Goal: Task Accomplishment & Management: Complete application form

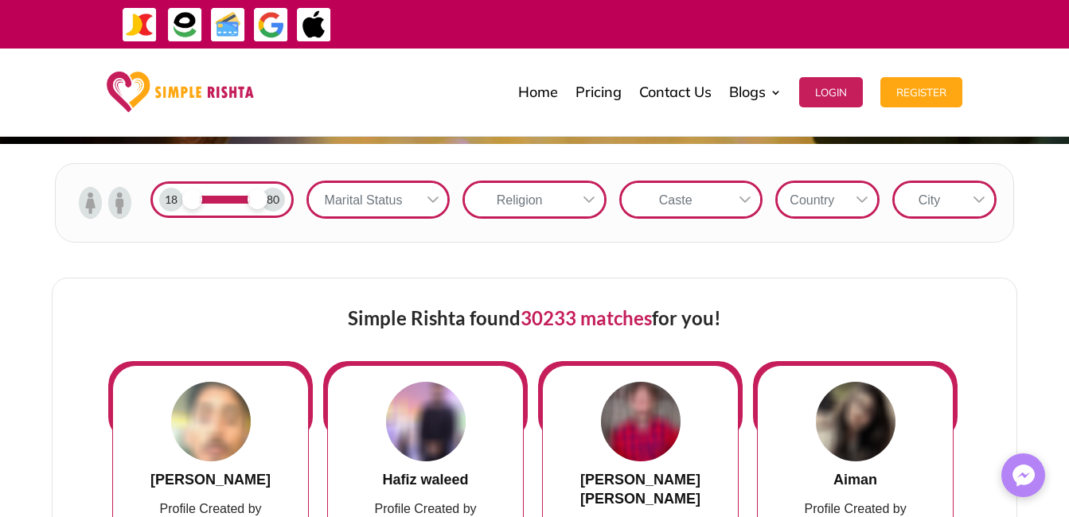
scroll to position [517, 0]
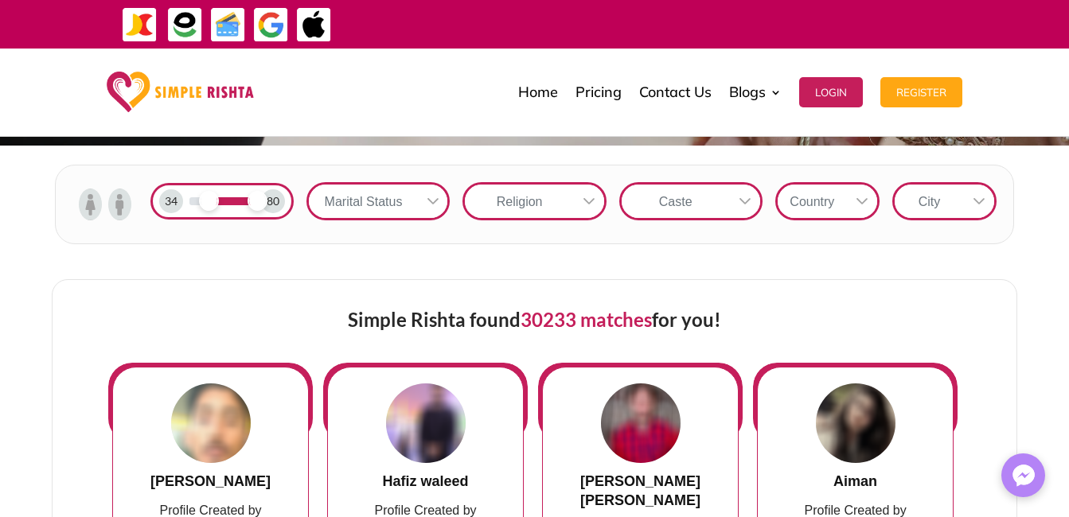
drag, startPoint x: 196, startPoint y: 202, endPoint x: 207, endPoint y: 203, distance: 11.2
click at [207, 203] on span at bounding box center [209, 201] width 20 height 20
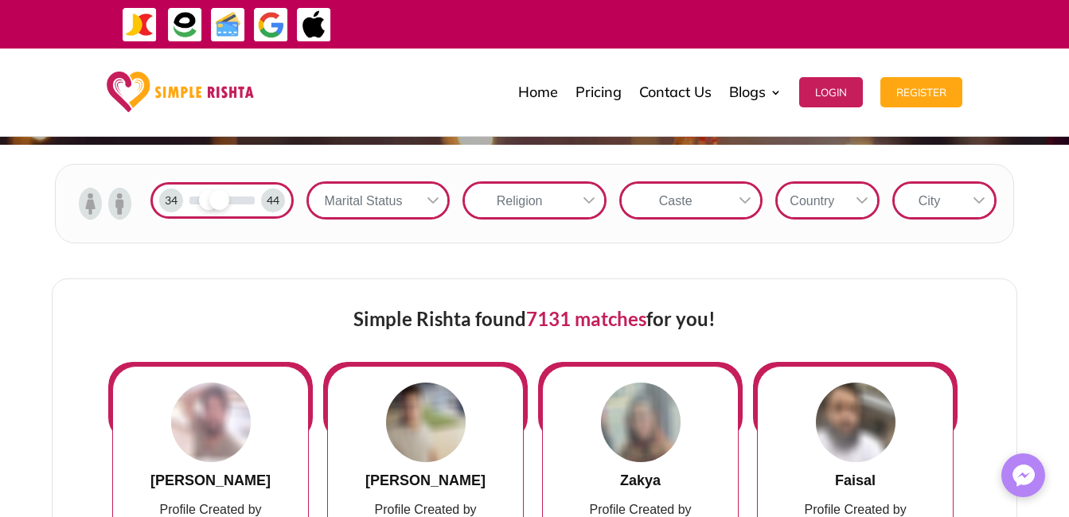
drag, startPoint x: 262, startPoint y: 203, endPoint x: 217, endPoint y: 203, distance: 44.6
click at [217, 203] on span at bounding box center [219, 200] width 20 height 20
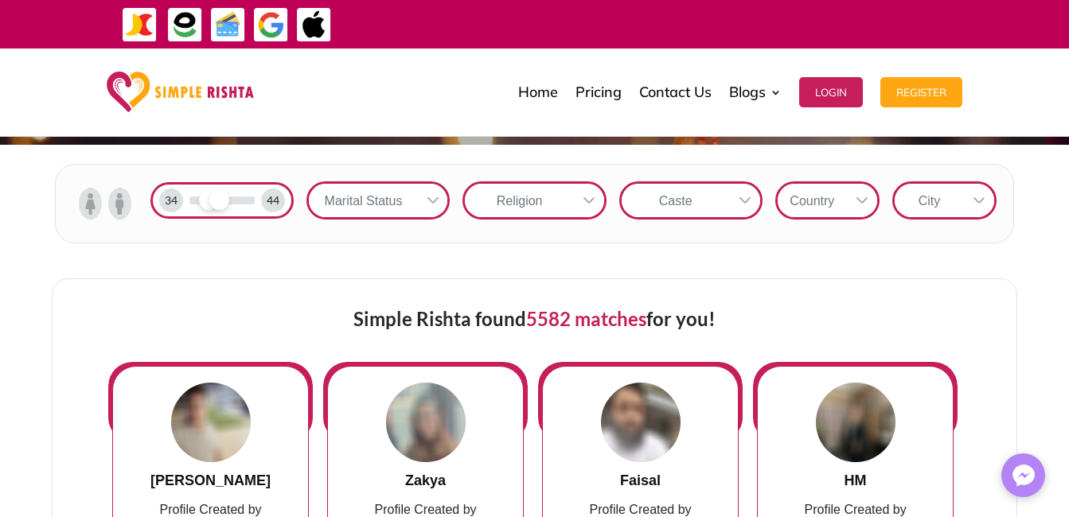
click at [118, 208] on img at bounding box center [119, 204] width 23 height 32
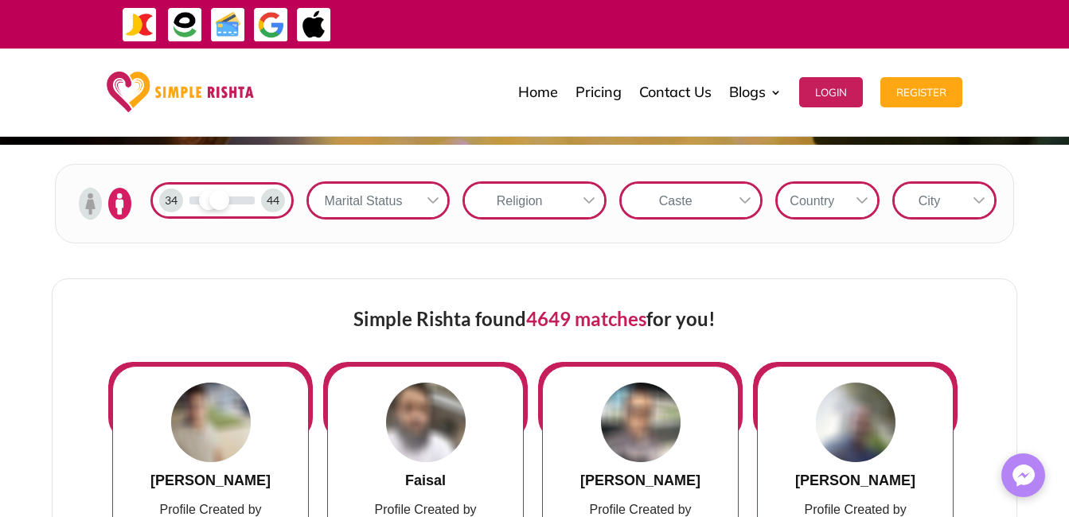
click at [415, 199] on div "Marital Status" at bounding box center [363, 200] width 108 height 33
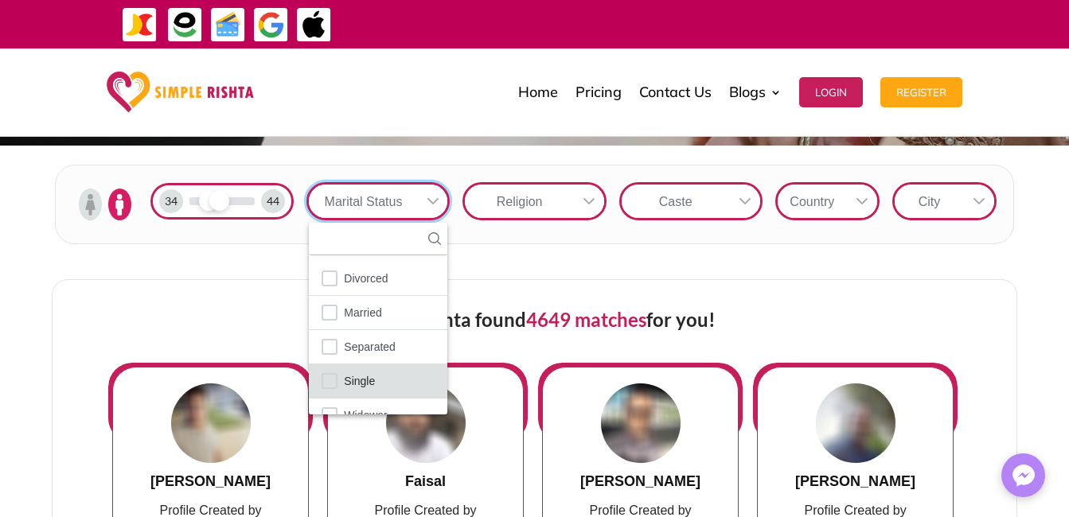
click at [372, 375] on span "Single" at bounding box center [359, 381] width 31 height 21
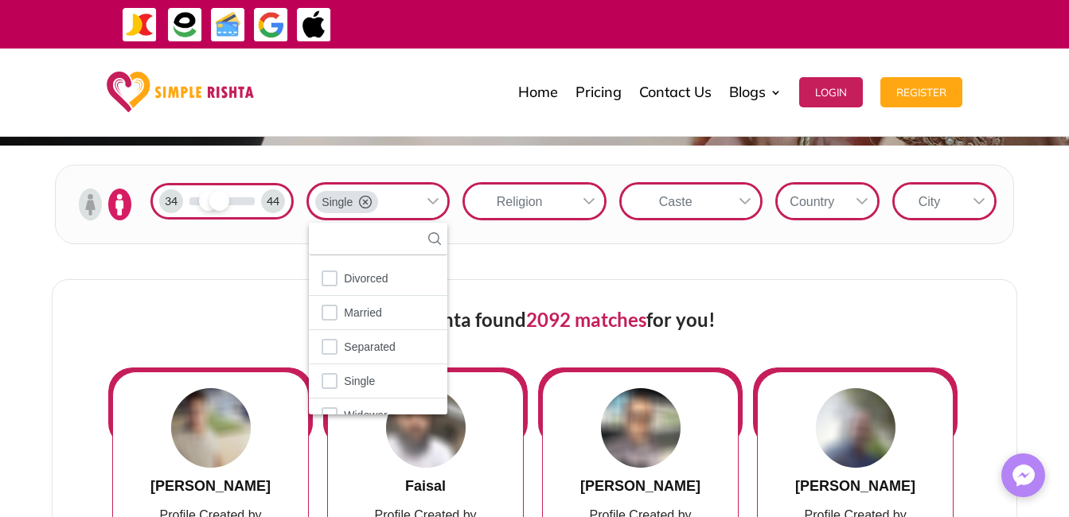
click at [589, 198] on icon at bounding box center [588, 201] width 13 height 13
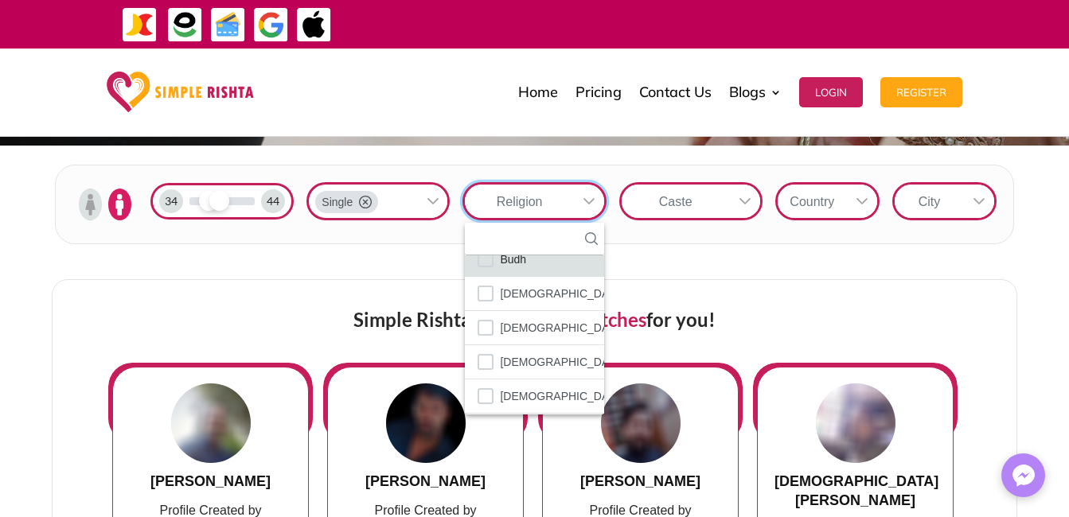
scroll to position [80, 0]
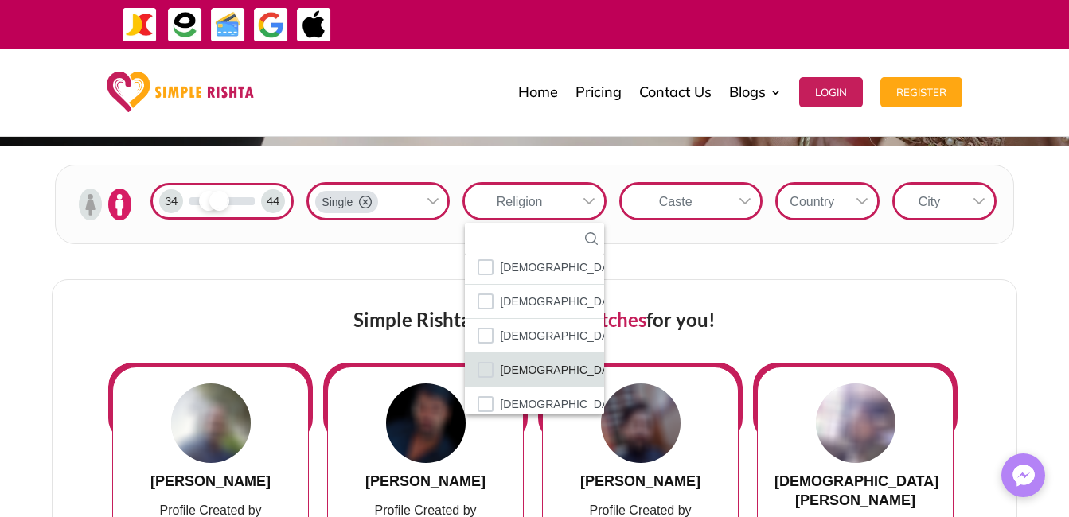
click at [534, 361] on span "[DEMOGRAPHIC_DATA]" at bounding box center [562, 370] width 125 height 21
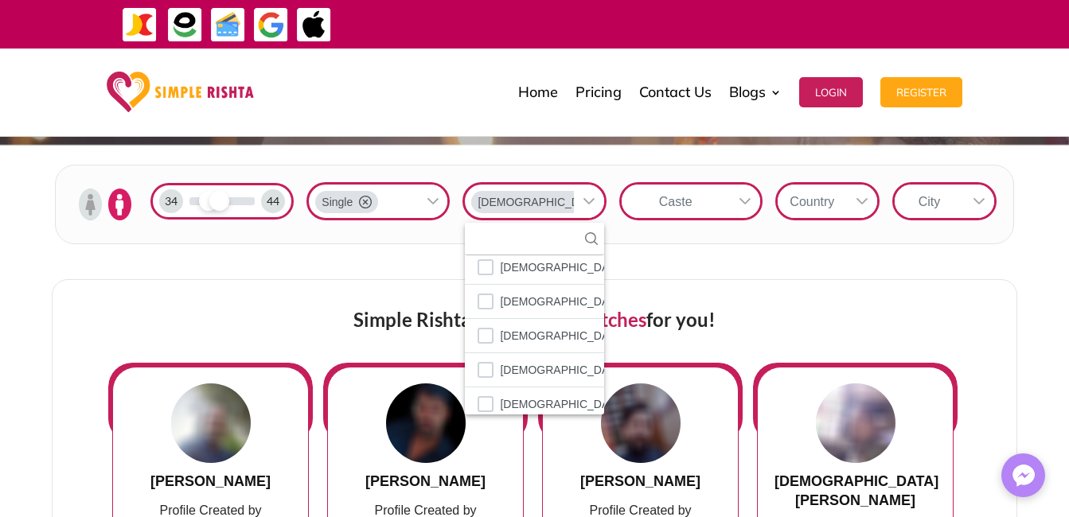
click at [759, 232] on div "Single [DEMOGRAPHIC_DATA] 7 results are available [PERSON_NAME][DEMOGRAPHIC_DAT…" at bounding box center [534, 204] width 468 height 57
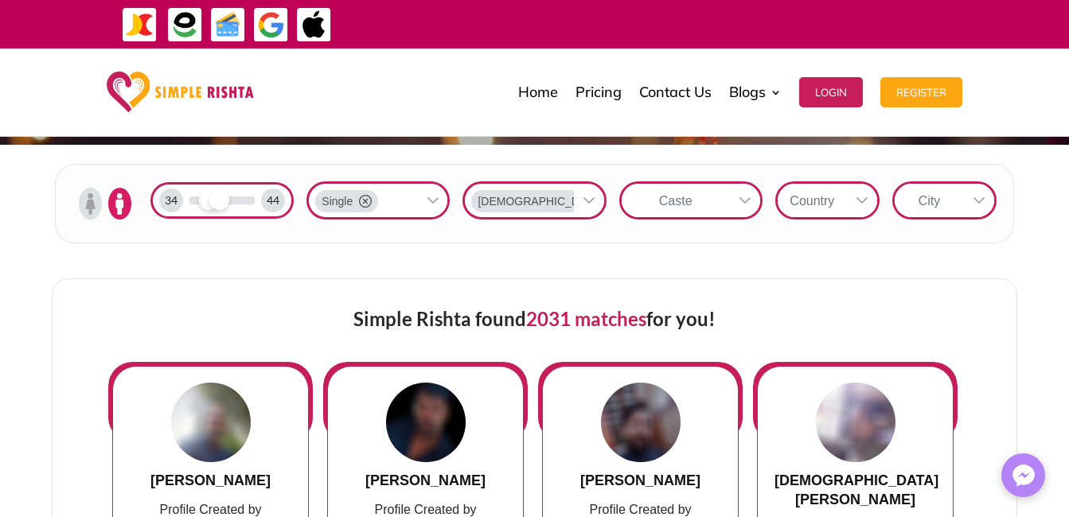
click at [862, 198] on icon at bounding box center [861, 200] width 13 height 13
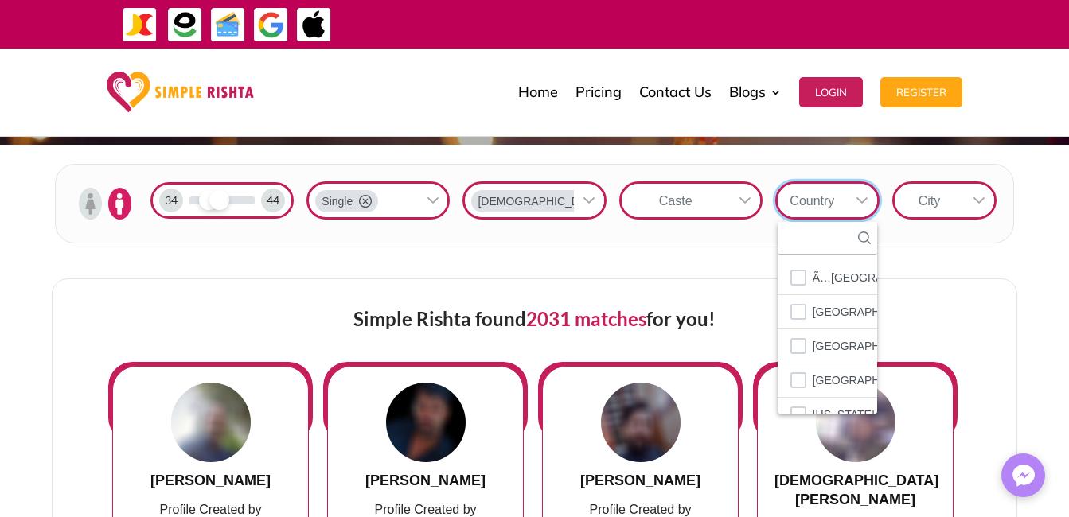
scroll to position [18, 2]
click at [845, 244] on input "text" at bounding box center [826, 238] width 99 height 33
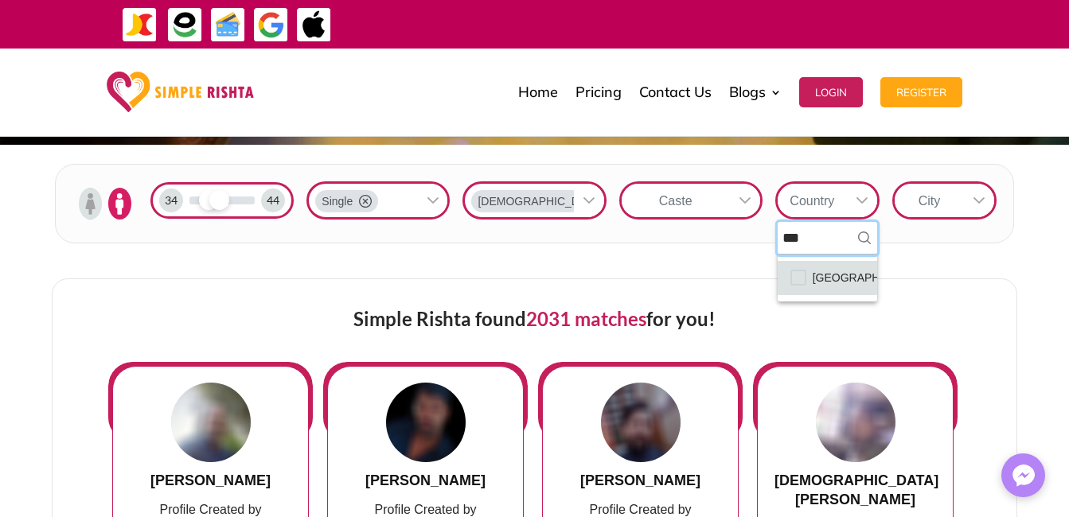
type input "***"
click at [847, 283] on span "[GEOGRAPHIC_DATA]" at bounding box center [870, 277] width 116 height 21
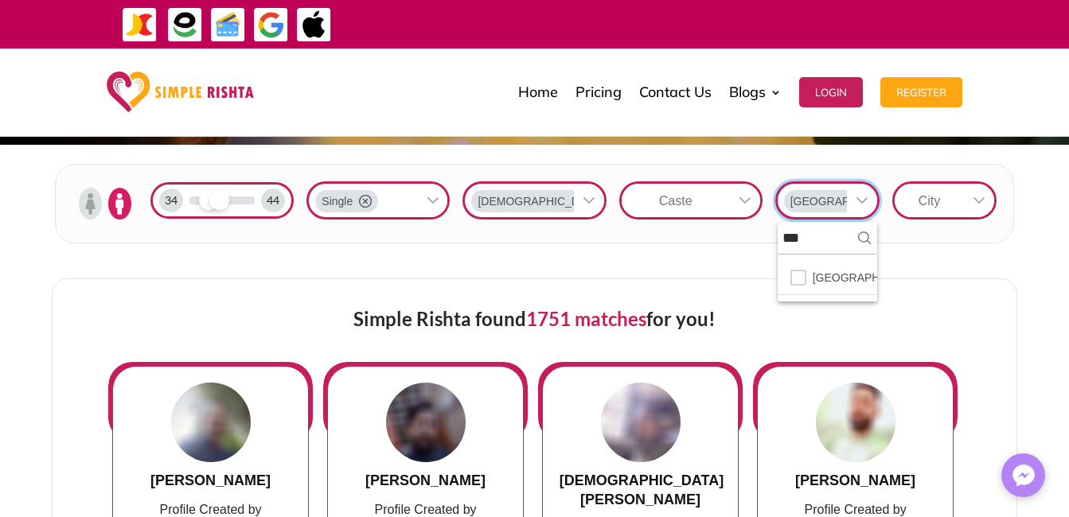
click at [954, 204] on div "City" at bounding box center [928, 200] width 69 height 33
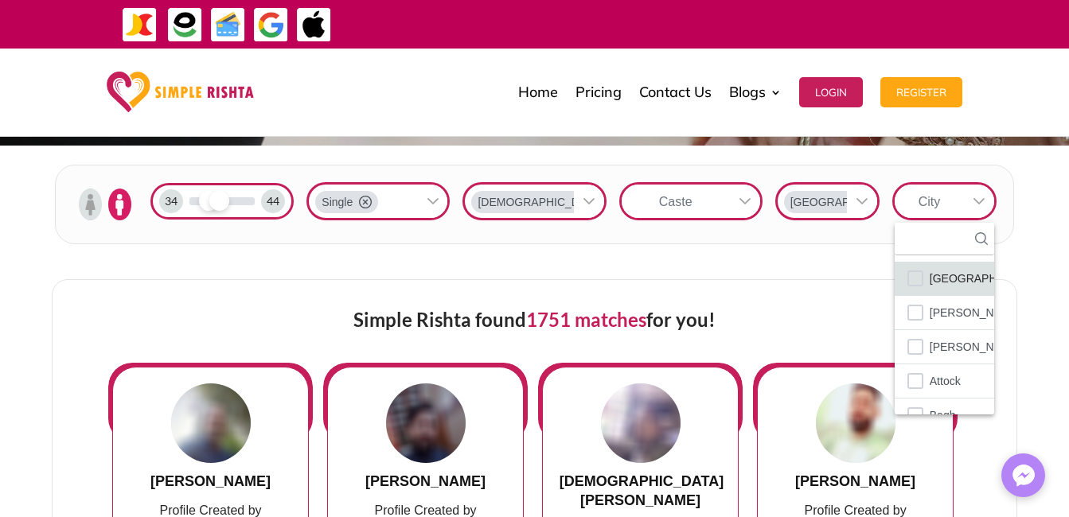
click at [948, 284] on span "[GEOGRAPHIC_DATA]" at bounding box center [987, 278] width 116 height 21
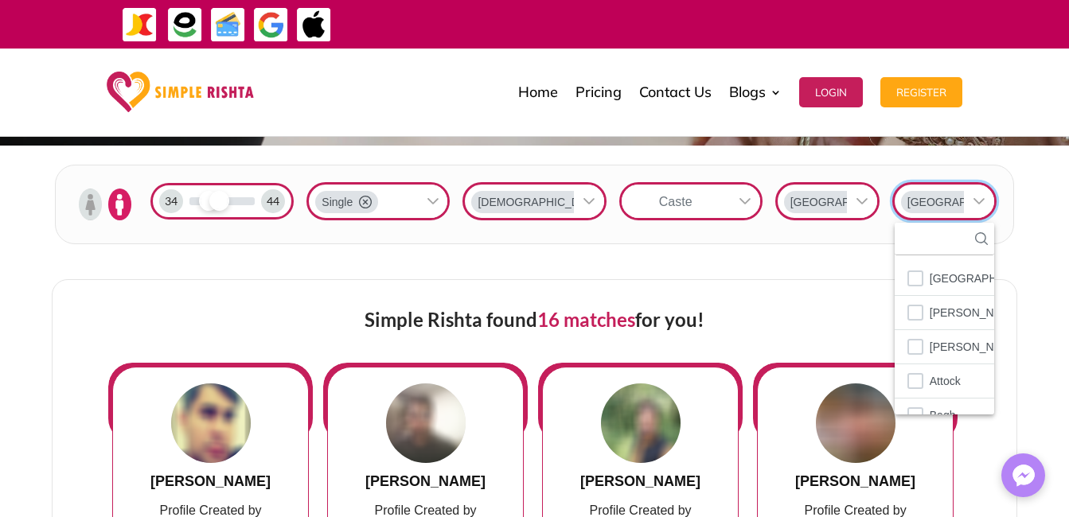
click at [806, 299] on div "Simple Rishta found 16 matches for you!" at bounding box center [534, 321] width 852 height 83
